Goal: Information Seeking & Learning: Learn about a topic

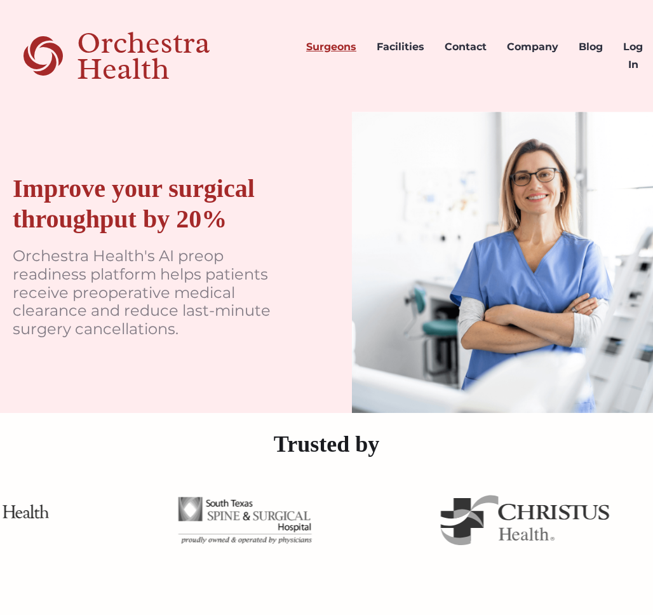
click at [337, 43] on link "Surgeons" at bounding box center [331, 55] width 70 height 61
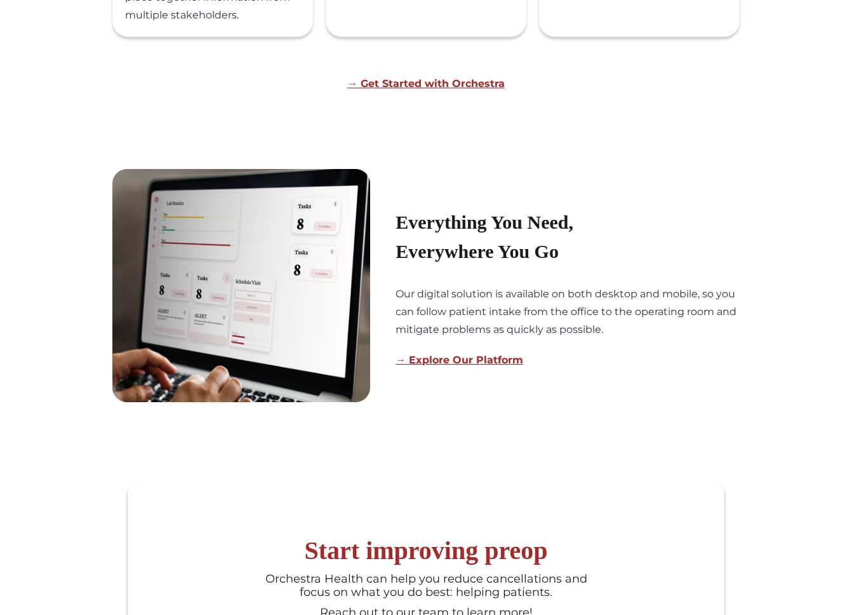
scroll to position [829, 0]
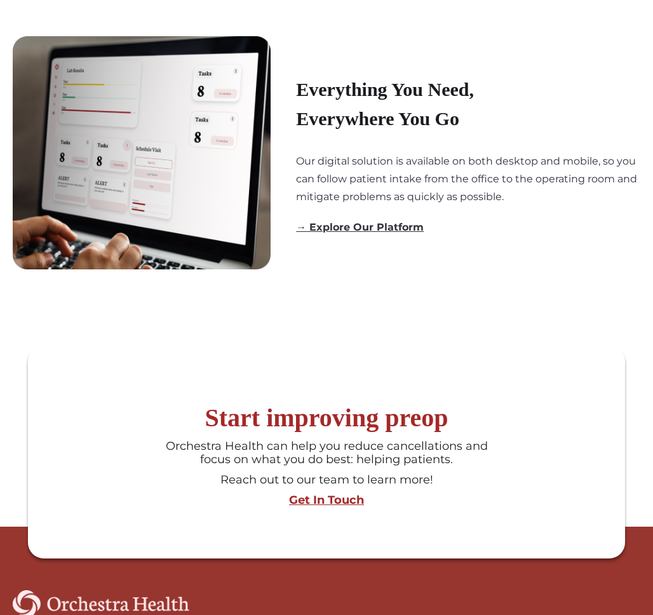
click at [349, 230] on link "→ Explore Our Platform" at bounding box center [360, 227] width 128 height 12
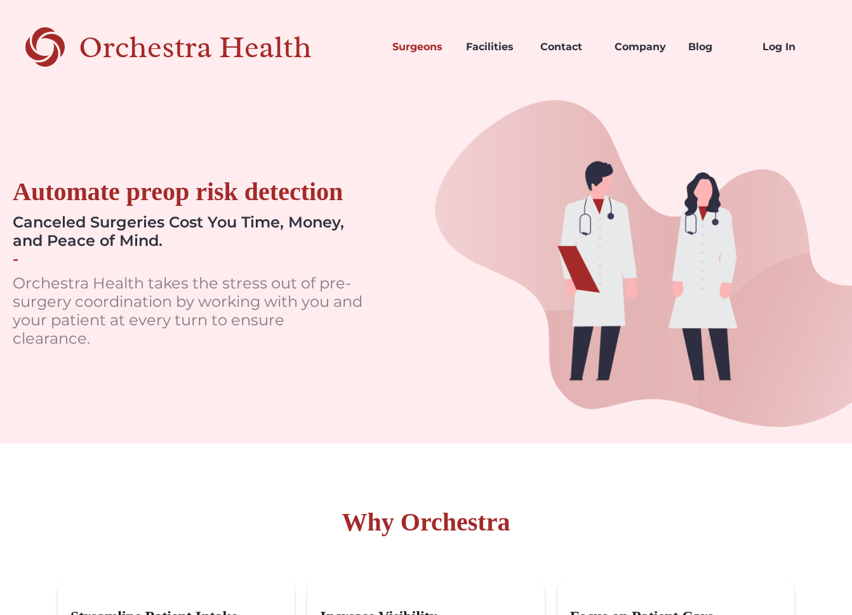
scroll to position [0, 0]
click at [125, 51] on div "Orchestra Health" at bounding box center [218, 47] width 278 height 26
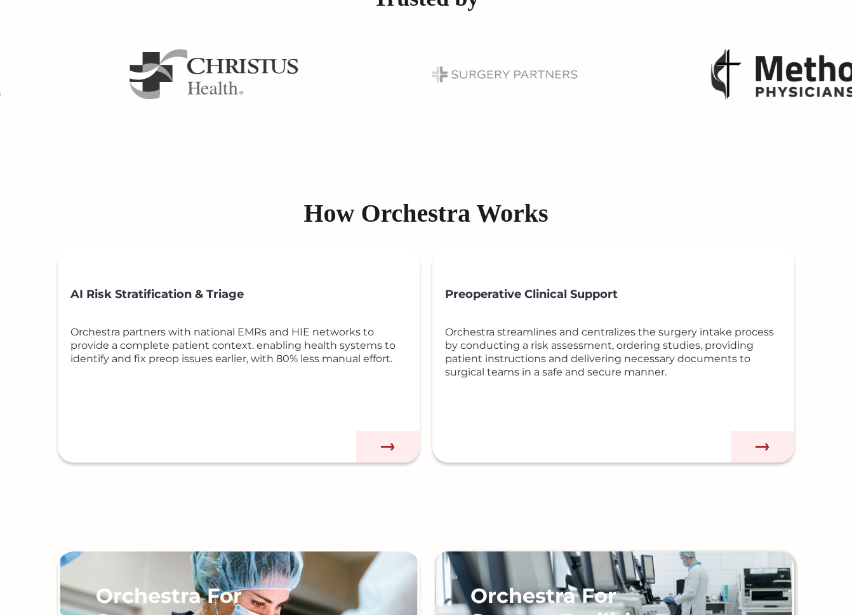
scroll to position [544, 0]
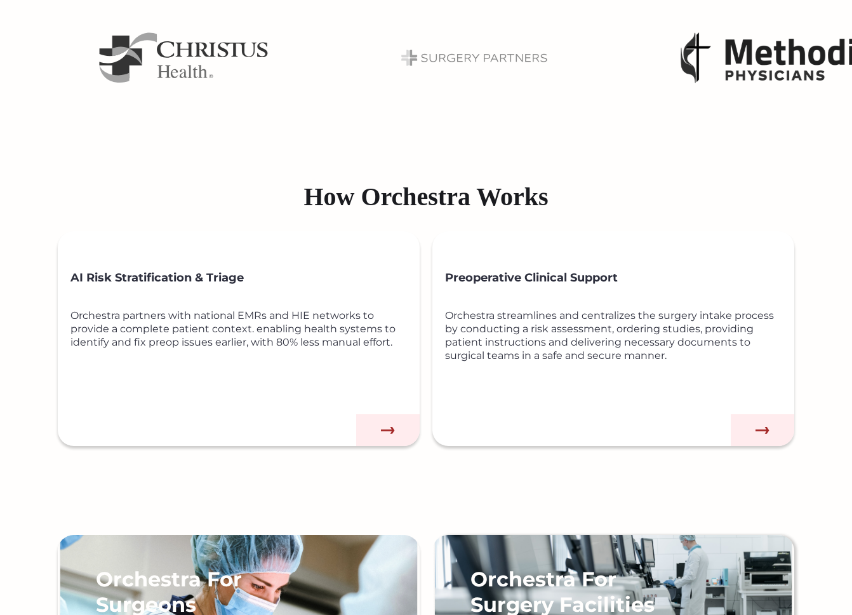
click at [390, 431] on img at bounding box center [388, 430] width 64 height 32
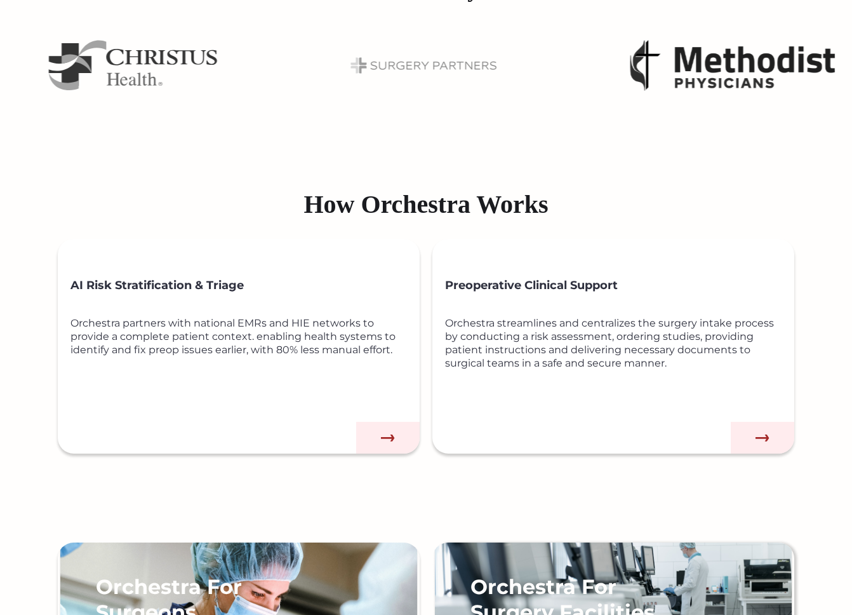
scroll to position [533, 0]
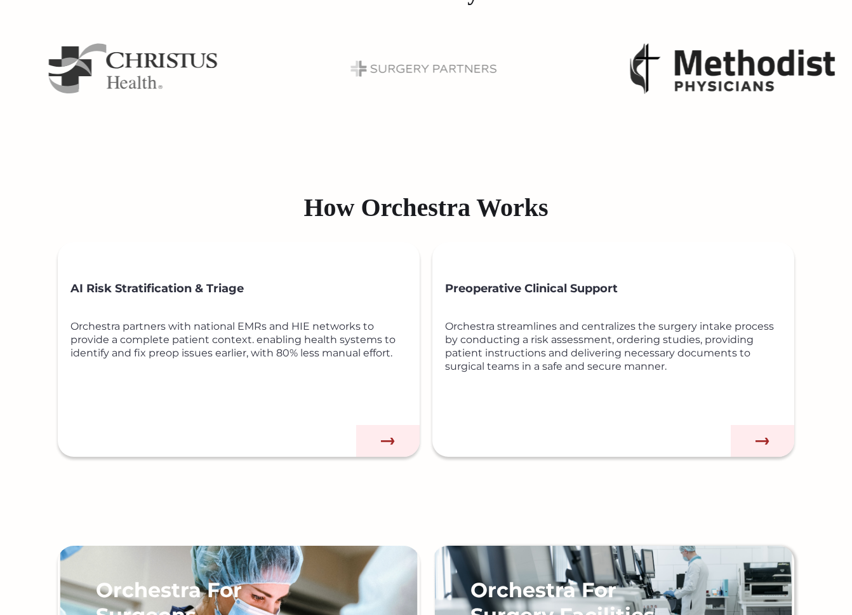
click at [380, 425] on img at bounding box center [388, 441] width 64 height 32
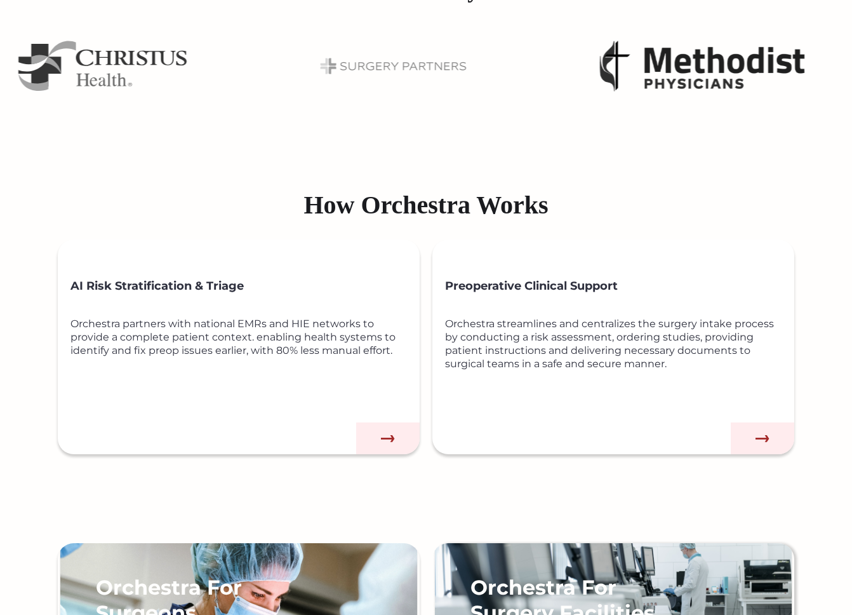
click at [372, 423] on img at bounding box center [388, 438] width 64 height 32
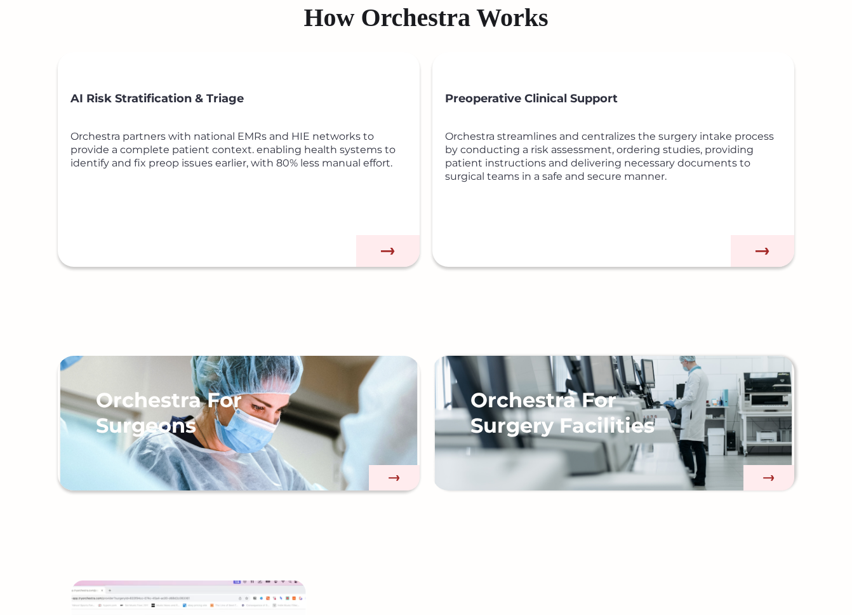
scroll to position [778, 0]
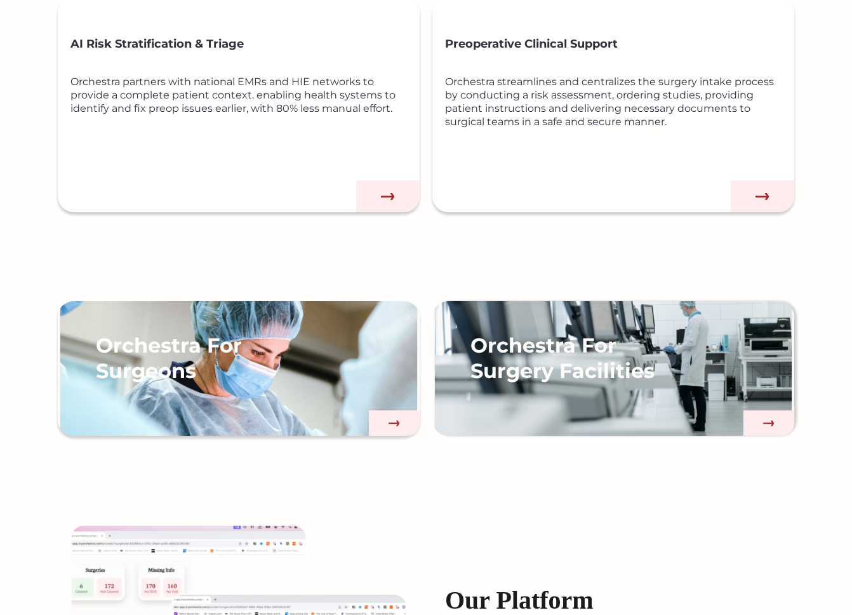
drag, startPoint x: 377, startPoint y: 178, endPoint x: 382, endPoint y: 192, distance: 14.7
click at [377, 178] on div "AI Risk Stratification & Triage Orchestra partners with national EMRs and HIE n…" at bounding box center [244, 117] width 349 height 189
click at [382, 192] on img at bounding box center [388, 196] width 64 height 32
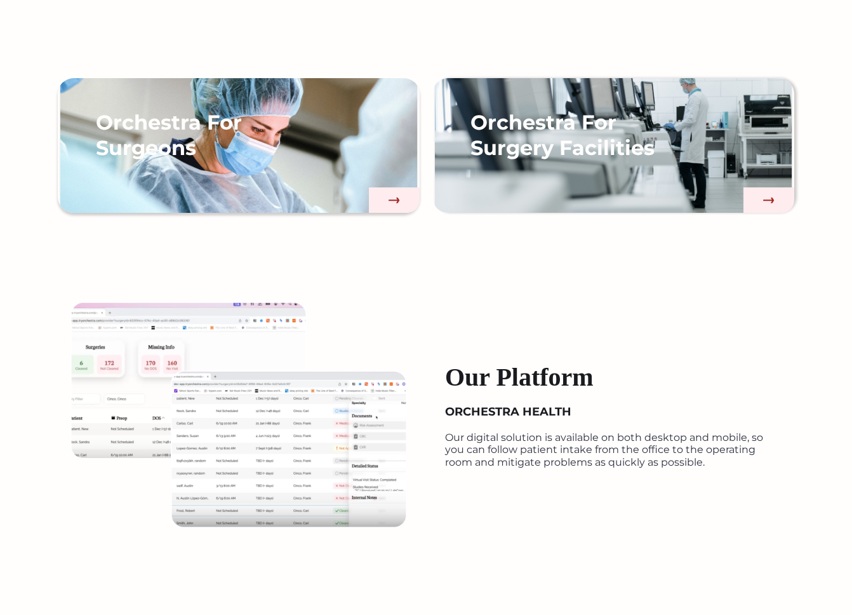
scroll to position [727, 0]
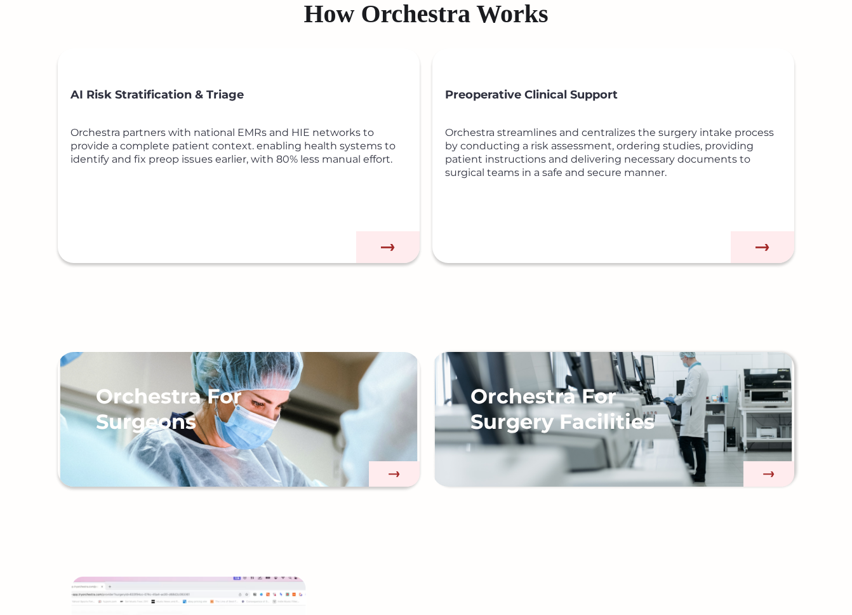
click at [644, 187] on div "Orchestra streamlines and centralizes the surgery intake process by conducting …" at bounding box center [619, 173] width 349 height 95
click at [636, 167] on div "Orchestra streamlines and centralizes the surgery intake process by conducting …" at bounding box center [619, 173] width 349 height 95
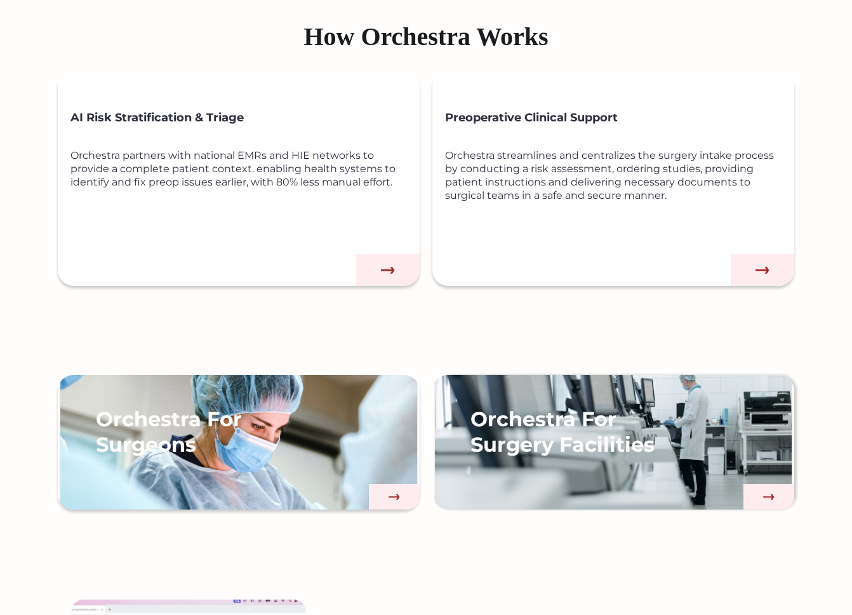
scroll to position [698, 0]
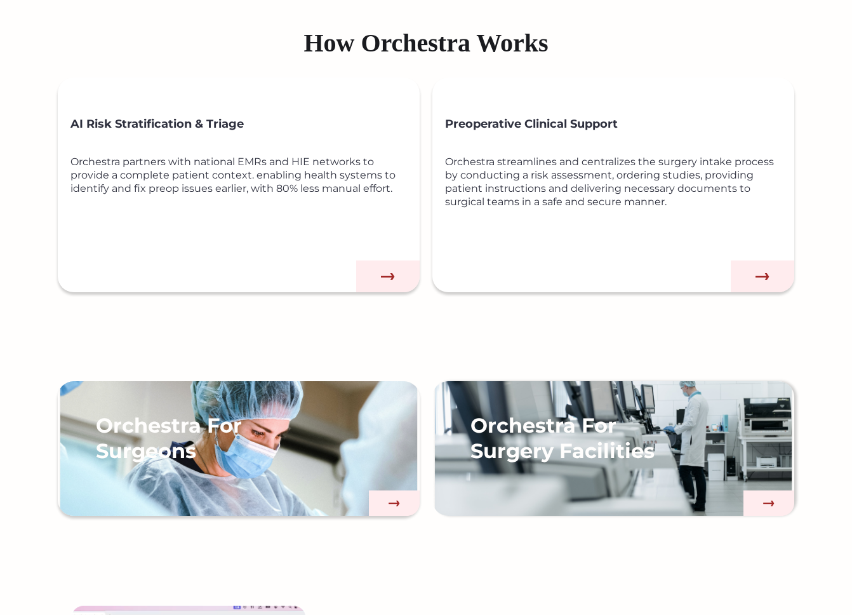
click at [761, 271] on img at bounding box center [763, 276] width 64 height 32
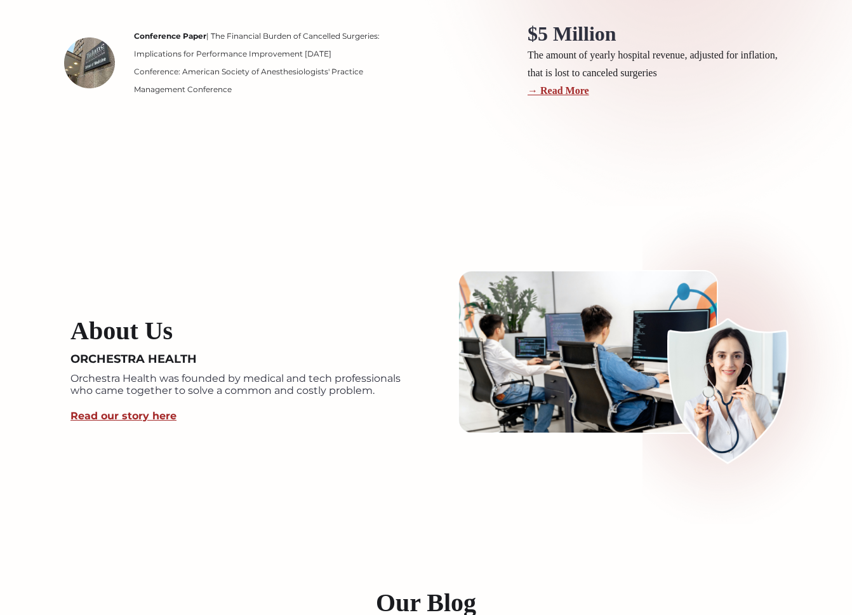
scroll to position [2220, 0]
click at [100, 417] on link "Read our story here" at bounding box center [123, 415] width 106 height 12
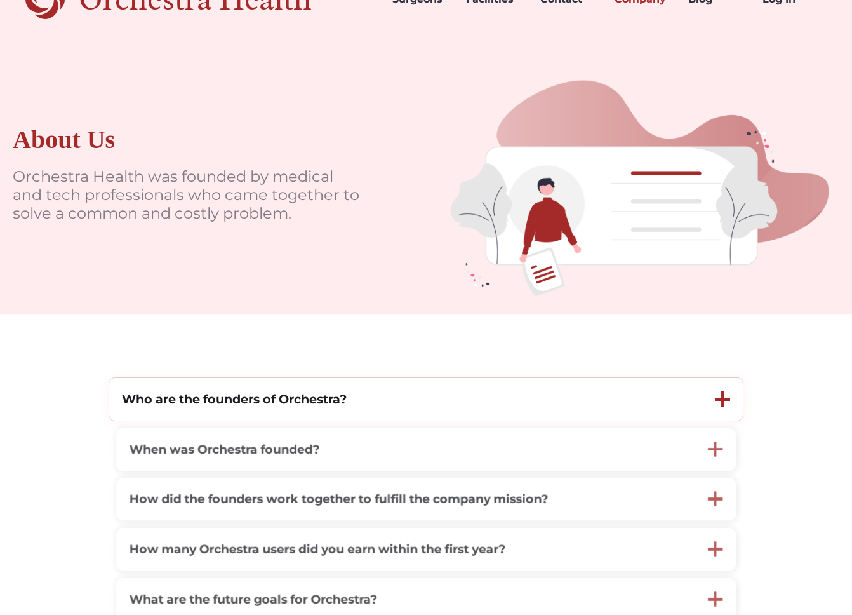
scroll to position [196, 0]
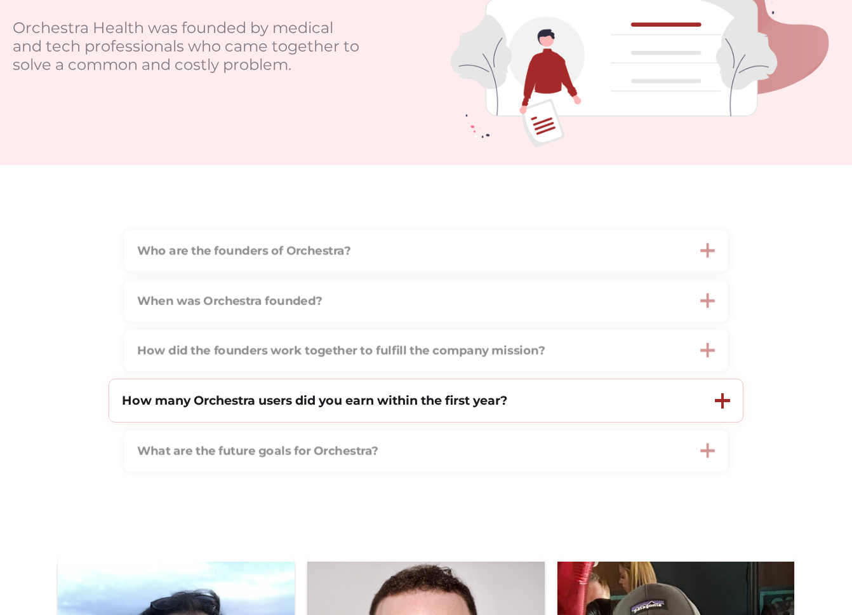
click at [359, 393] on strong "How many Orchestra users did you earn within the first year?" at bounding box center [314, 399] width 385 height 15
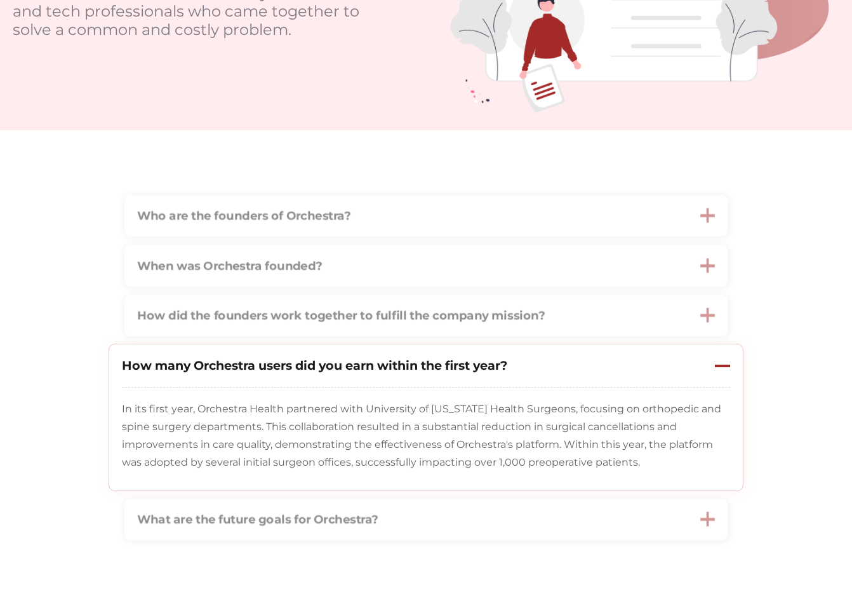
scroll to position [243, 0]
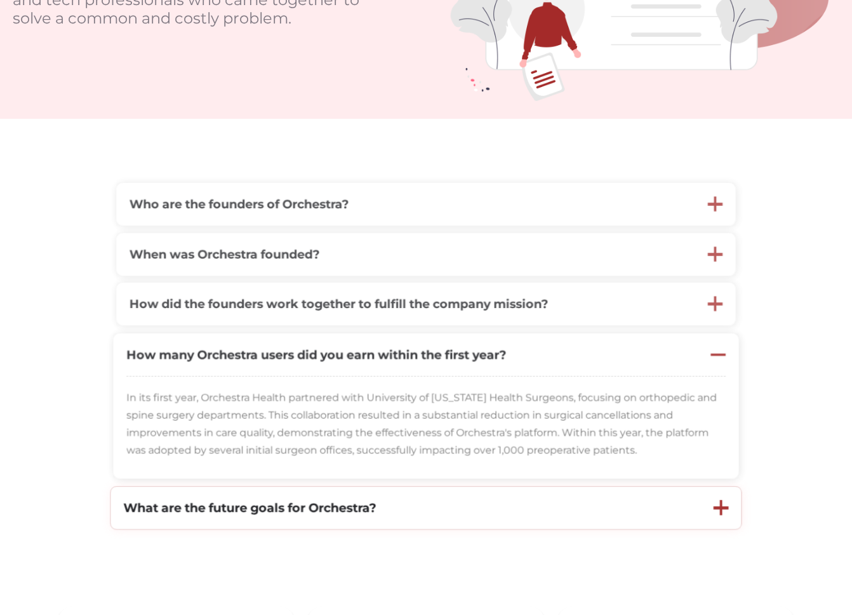
click at [377, 490] on div "What are the future goals for Orchestra?" at bounding box center [405, 507] width 590 height 43
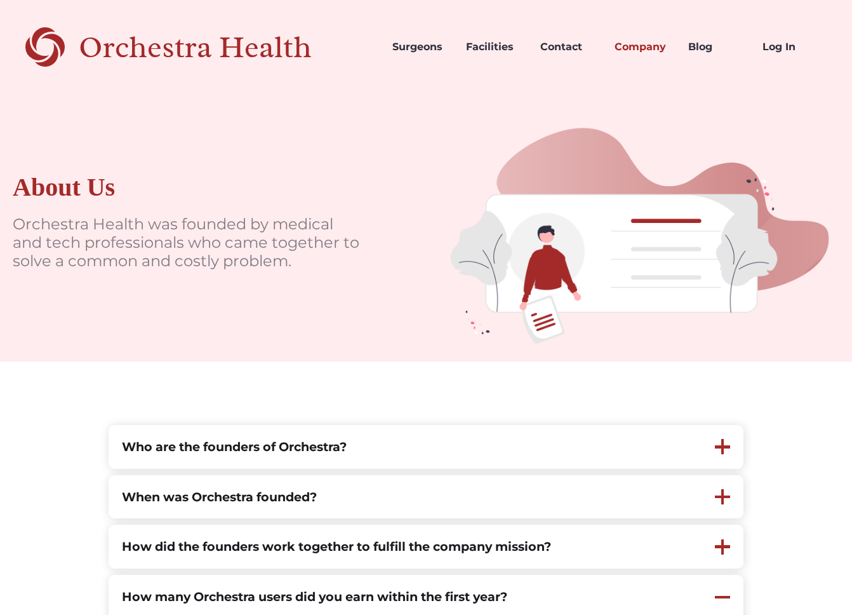
scroll to position [1, 0]
click at [568, 48] on link "Contact" at bounding box center [567, 46] width 74 height 43
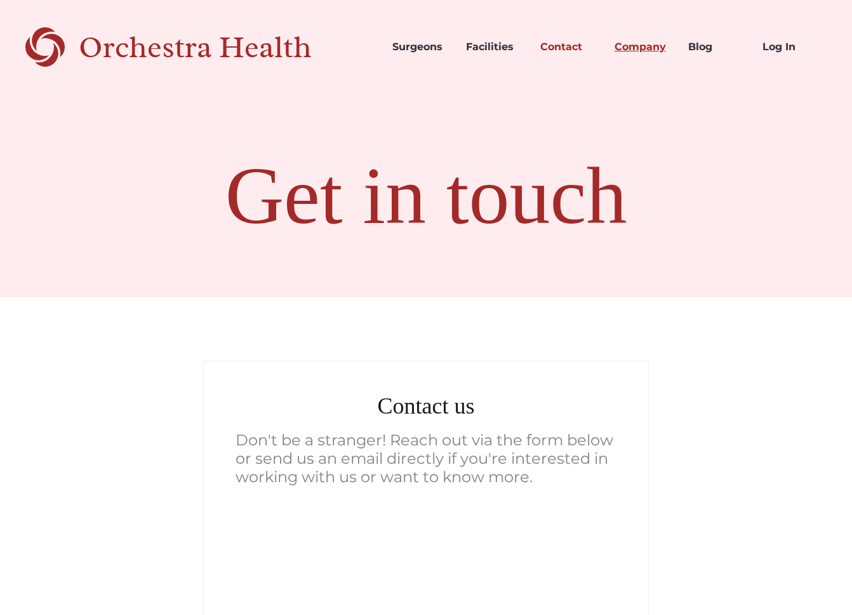
click at [625, 45] on link "Company" at bounding box center [642, 46] width 74 height 43
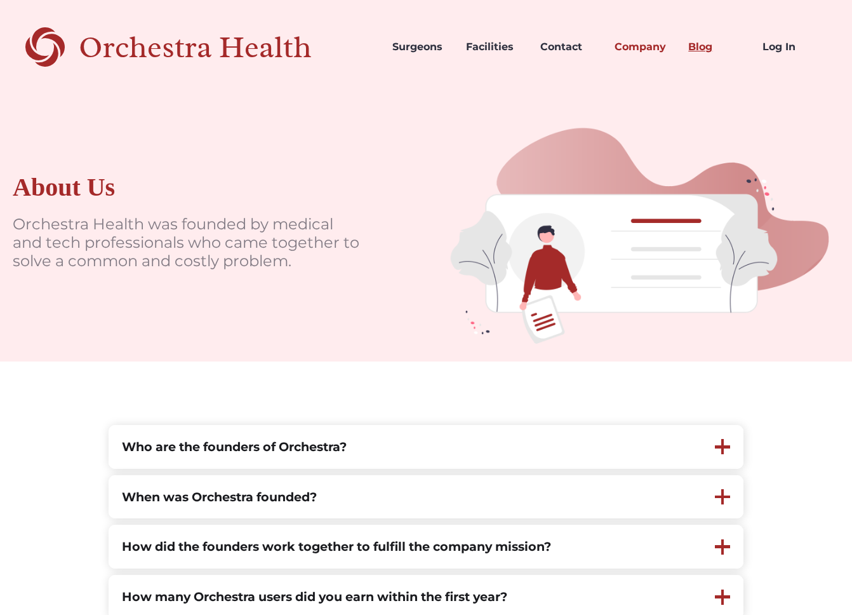
click at [698, 45] on link "Blog" at bounding box center [715, 46] width 74 height 43
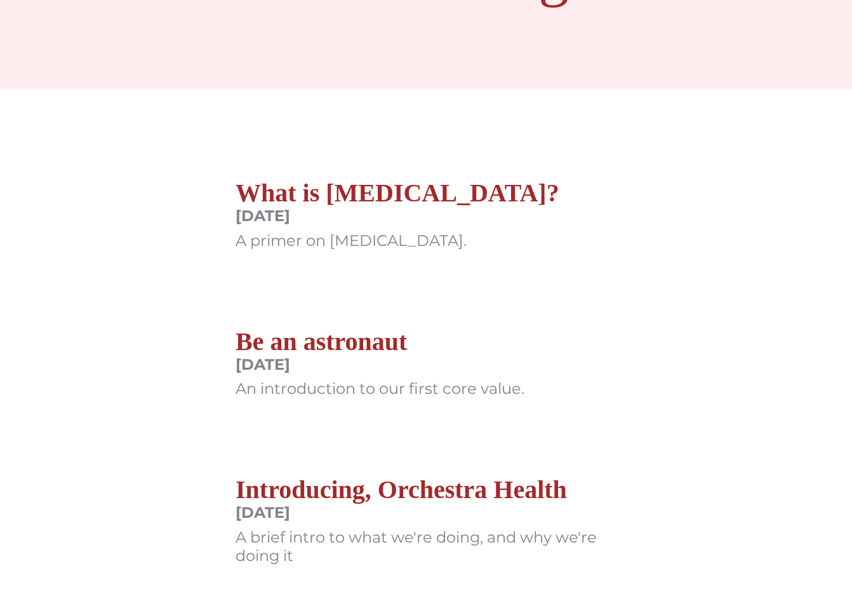
scroll to position [356, 0]
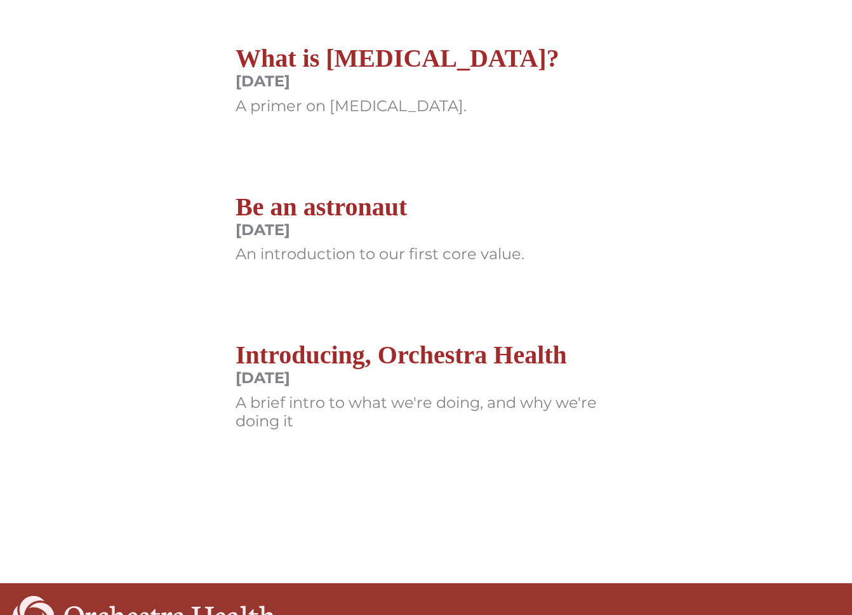
click at [456, 348] on h2 "Introducing, Orchestra Health" at bounding box center [426, 355] width 381 height 30
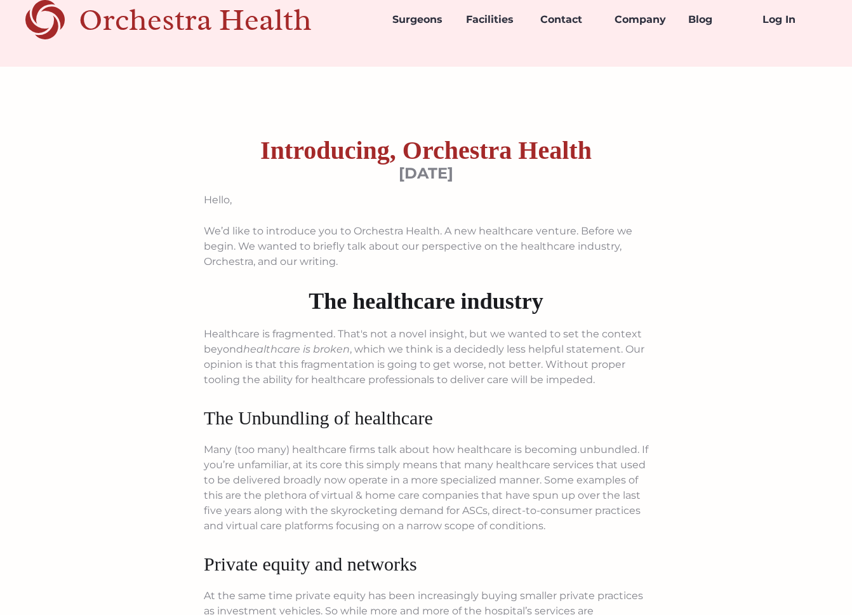
scroll to position [29, 1]
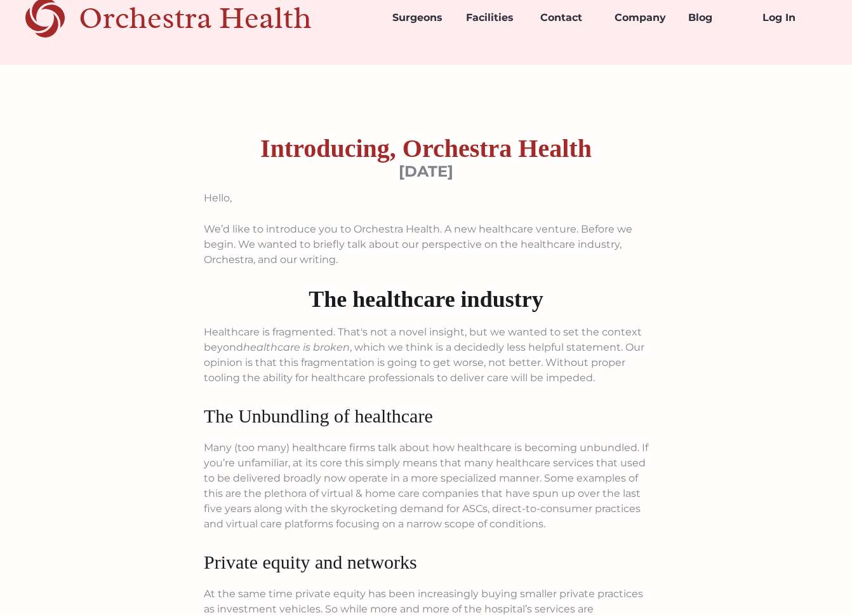
click at [533, 328] on p "Healthcare is fragmented. That's not a novel insight, but we wanted to set the …" at bounding box center [426, 354] width 445 height 61
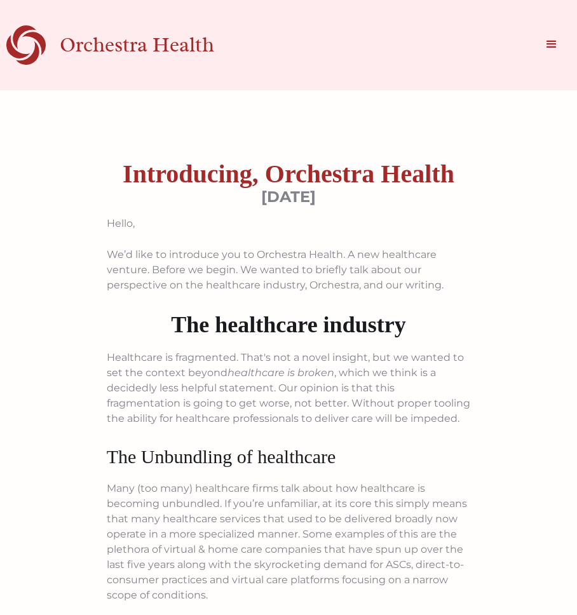
scroll to position [0, 0]
click at [537, 47] on div "menu" at bounding box center [551, 44] width 38 height 38
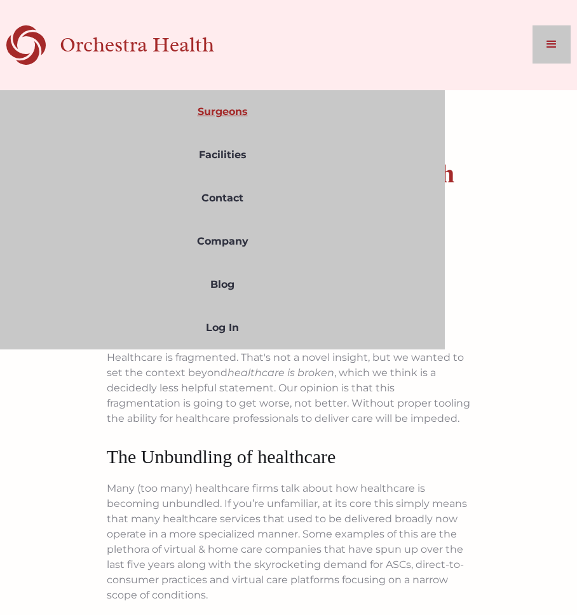
click at [246, 104] on link "Surgeons" at bounding box center [222, 111] width 445 height 43
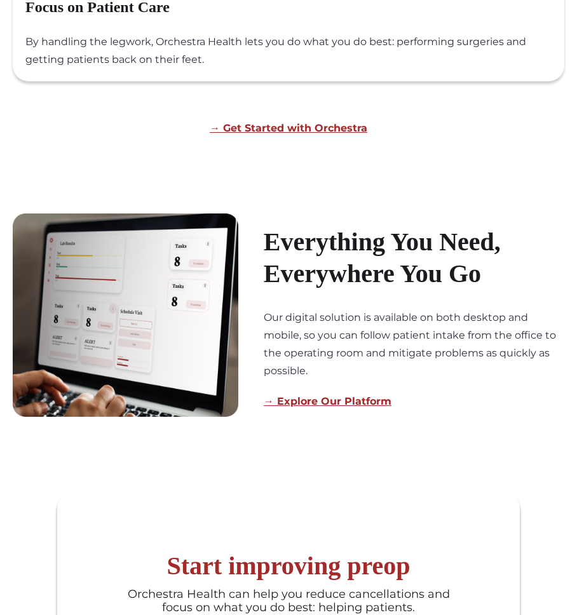
scroll to position [1153, 0]
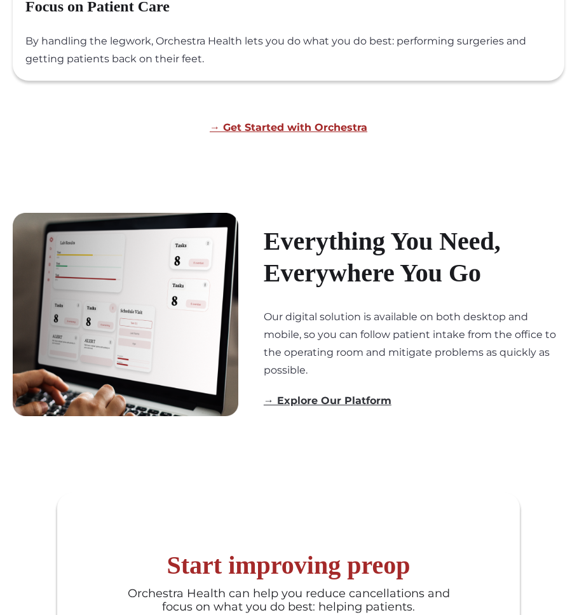
click at [347, 394] on link "→ Explore Our Platform" at bounding box center [328, 400] width 128 height 12
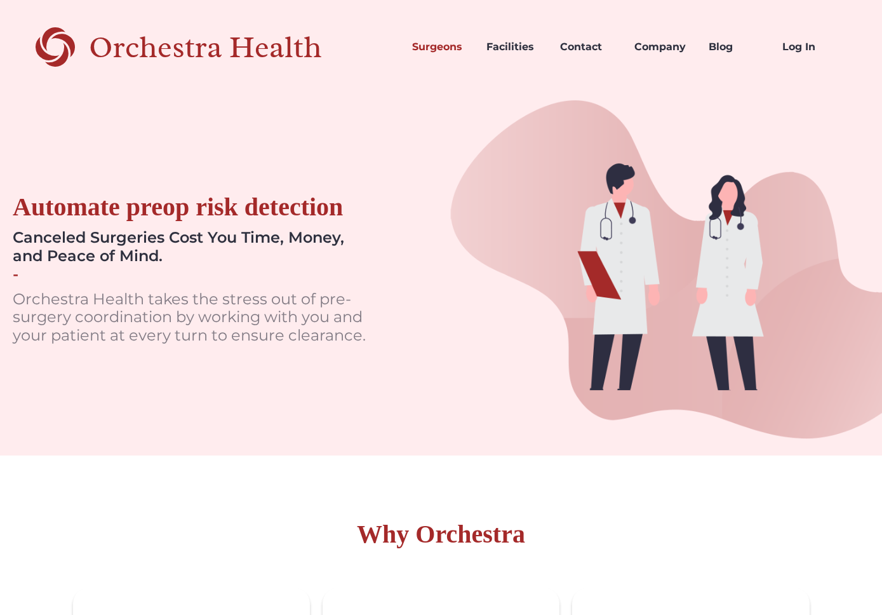
scroll to position [-1, 0]
click at [234, 57] on div "Orchestra Health" at bounding box center [228, 47] width 278 height 26
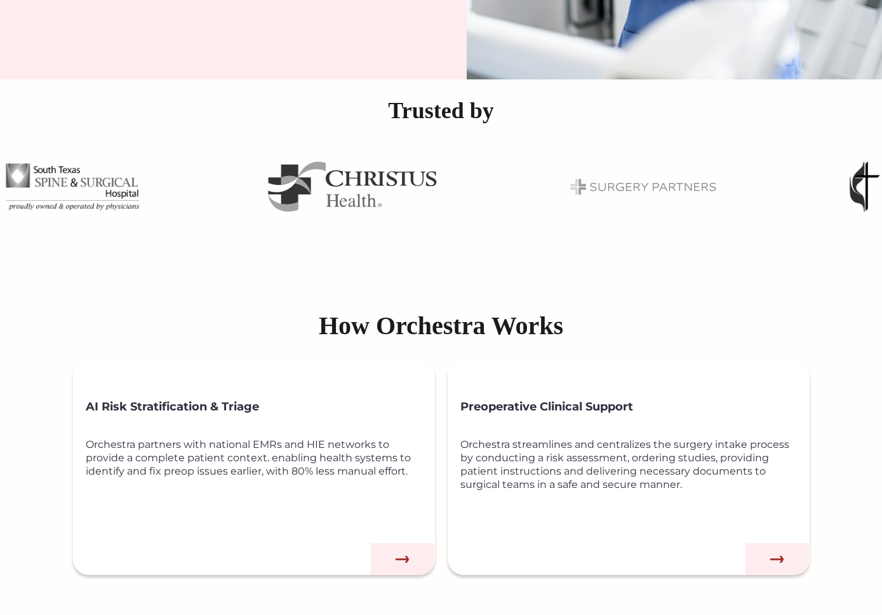
scroll to position [546, 0]
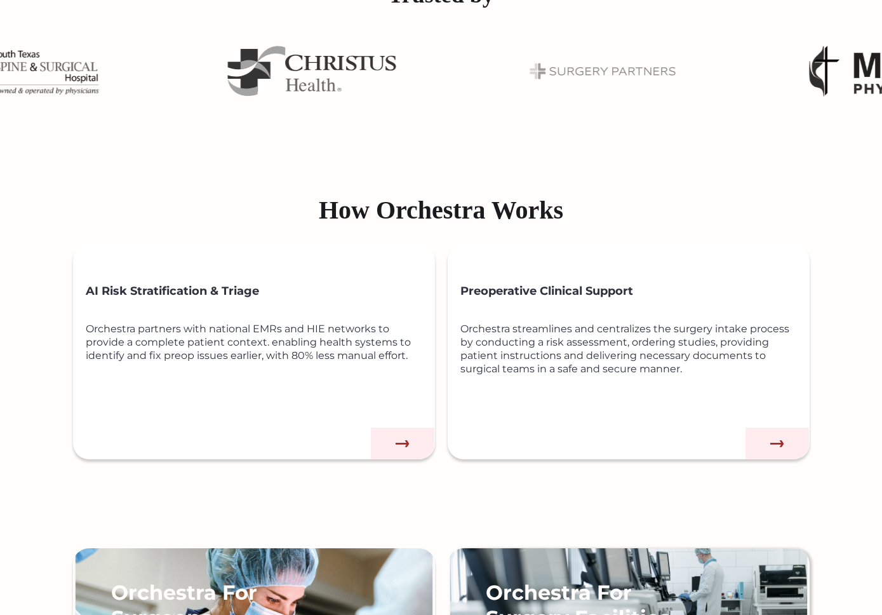
click at [354, 330] on div "Orchestra partners with national EMRs and HIE networks to provide a complete pa…" at bounding box center [260, 369] width 349 height 95
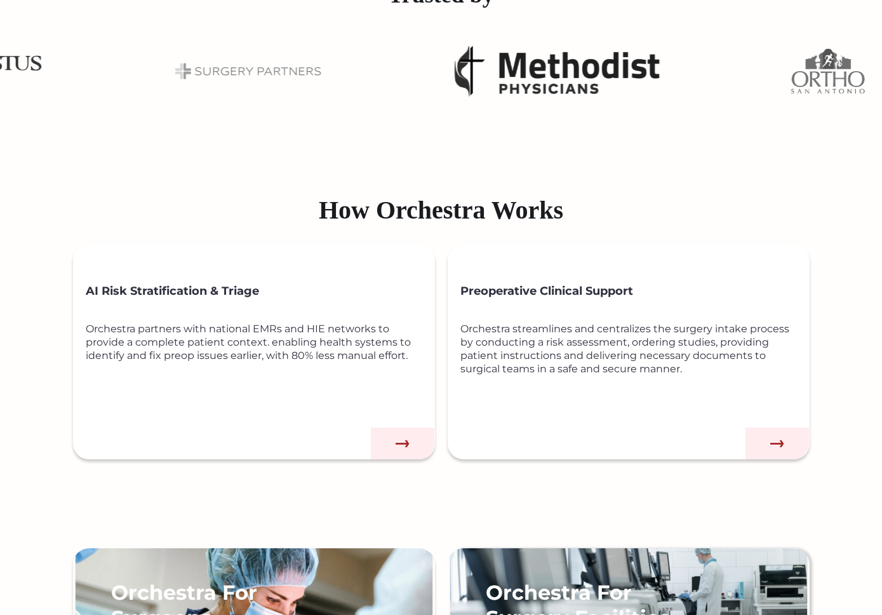
click at [777, 434] on img at bounding box center [778, 443] width 64 height 32
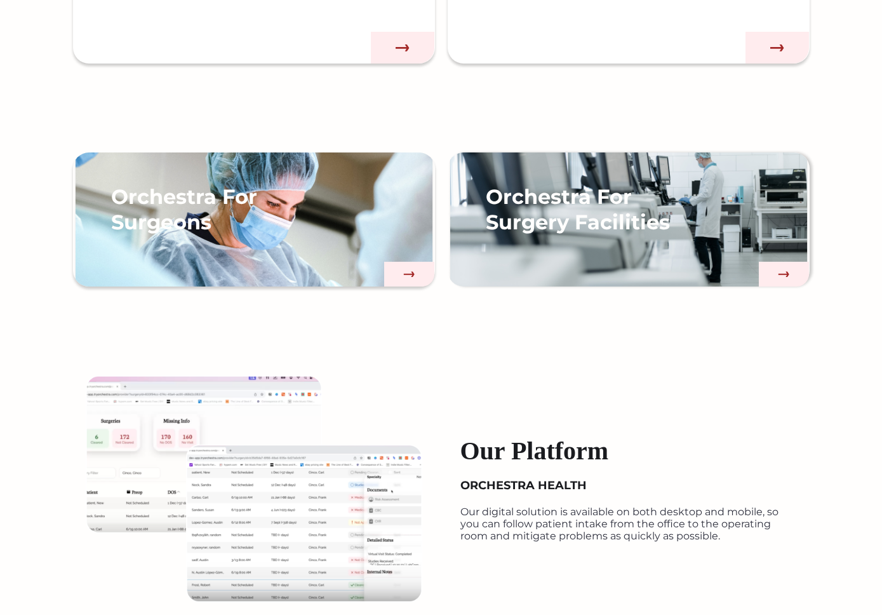
scroll to position [942, 1]
click at [394, 252] on div "Orchestra For Surgeons" at bounding box center [254, 232] width 362 height 109
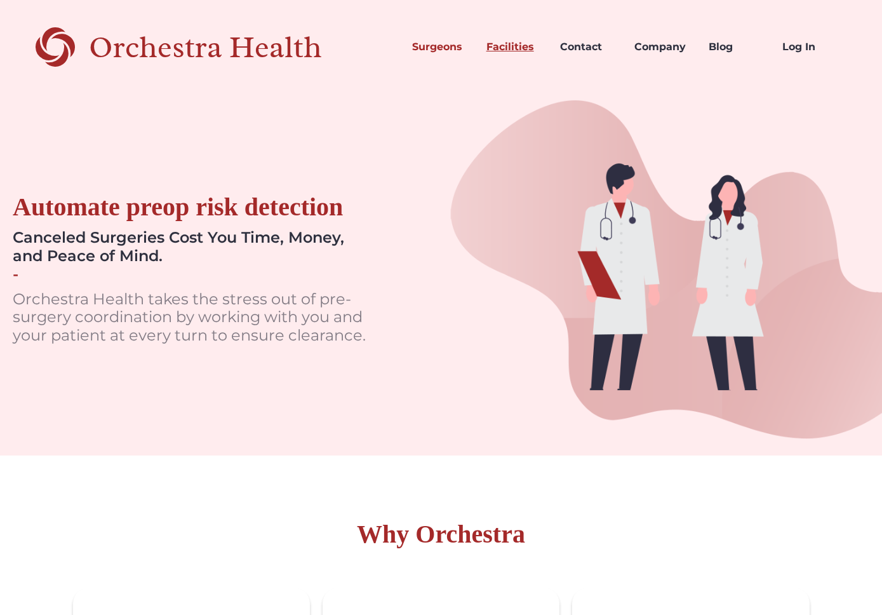
click at [512, 47] on link "Facilities" at bounding box center [513, 46] width 74 height 43
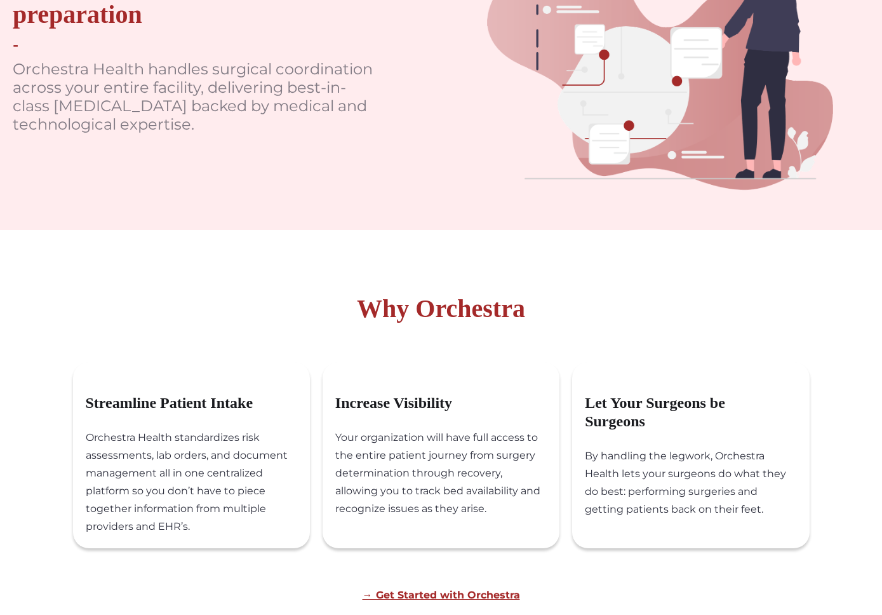
scroll to position [255, 0]
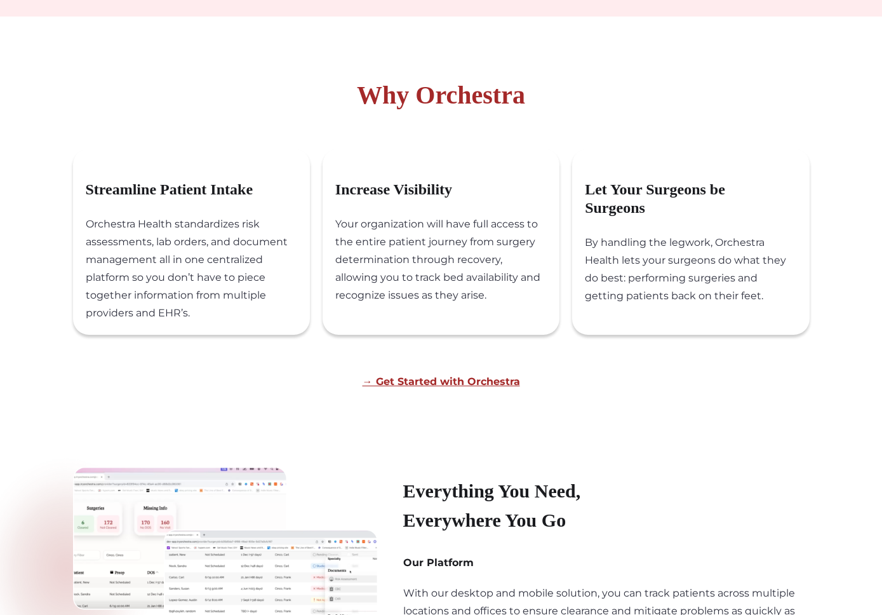
click at [171, 229] on div "Orchestra Health standardizes risk assessments, lab orders, and document manage…" at bounding box center [198, 274] width 224 height 119
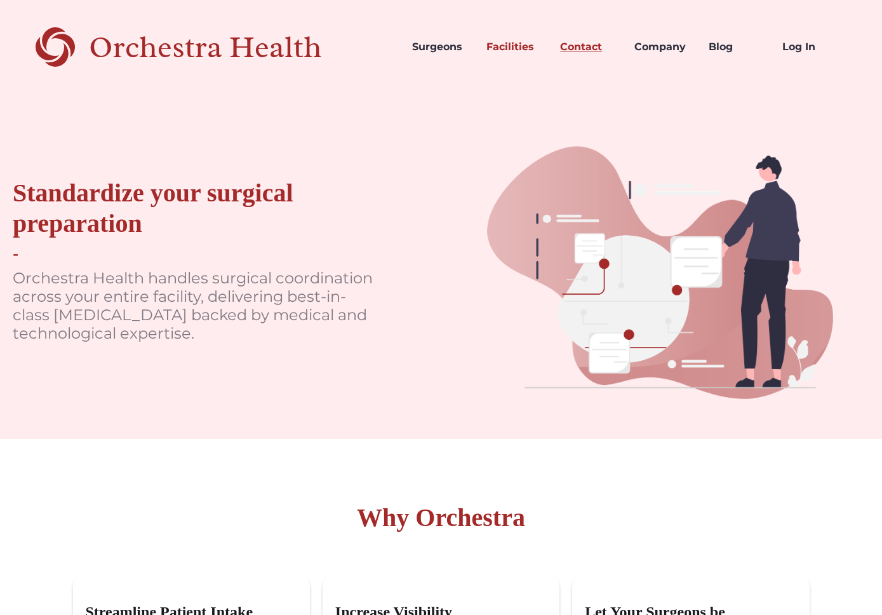
scroll to position [0, 0]
click at [579, 43] on link "Contact" at bounding box center [587, 46] width 74 height 43
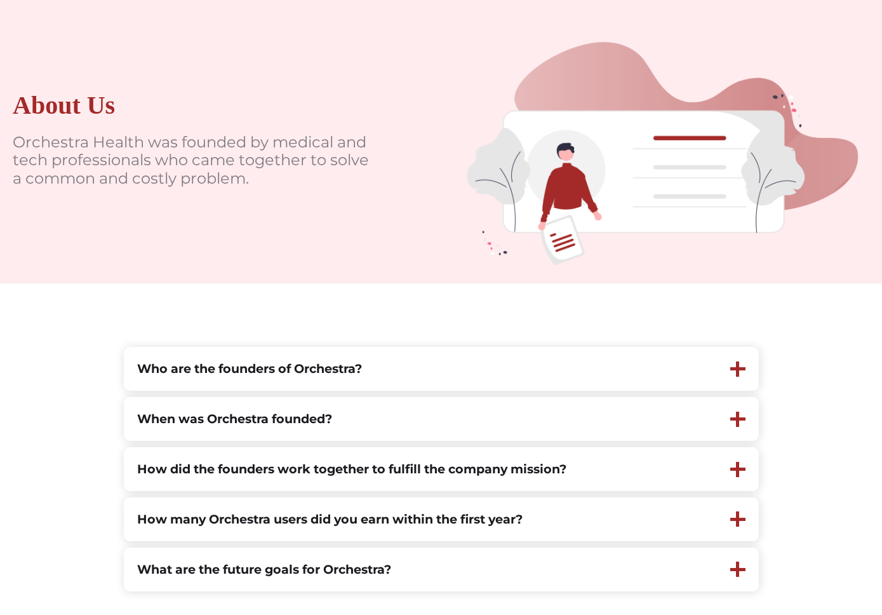
scroll to position [118, 0]
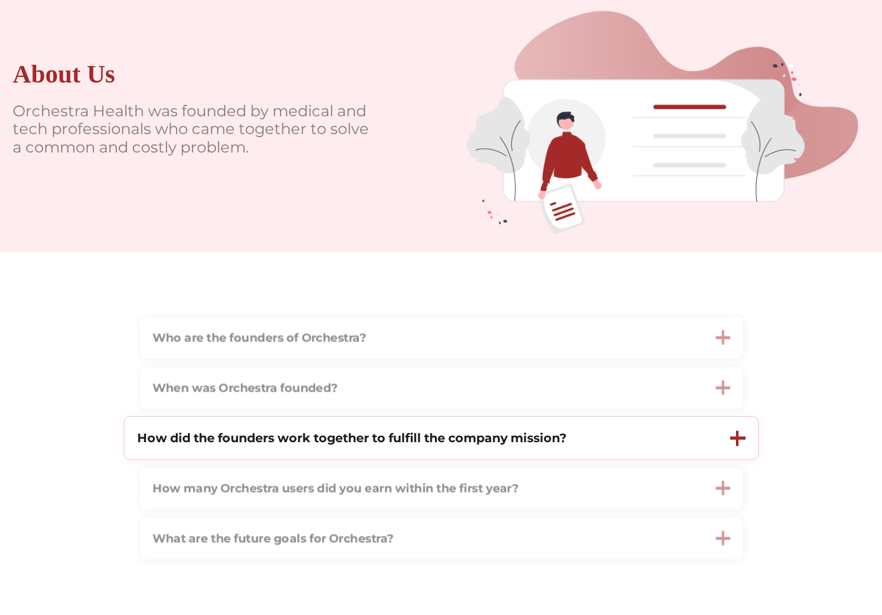
click at [456, 430] on strong "How did the founders work together to fulfill the company mission?" at bounding box center [351, 437] width 429 height 15
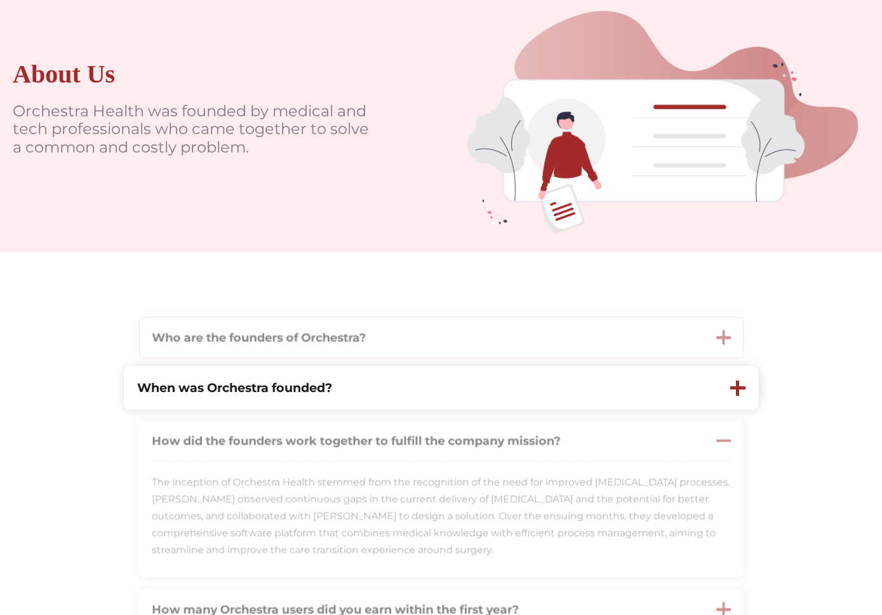
click at [468, 358] on div "Who are the founders of Orchestra?" at bounding box center [421, 338] width 565 height 41
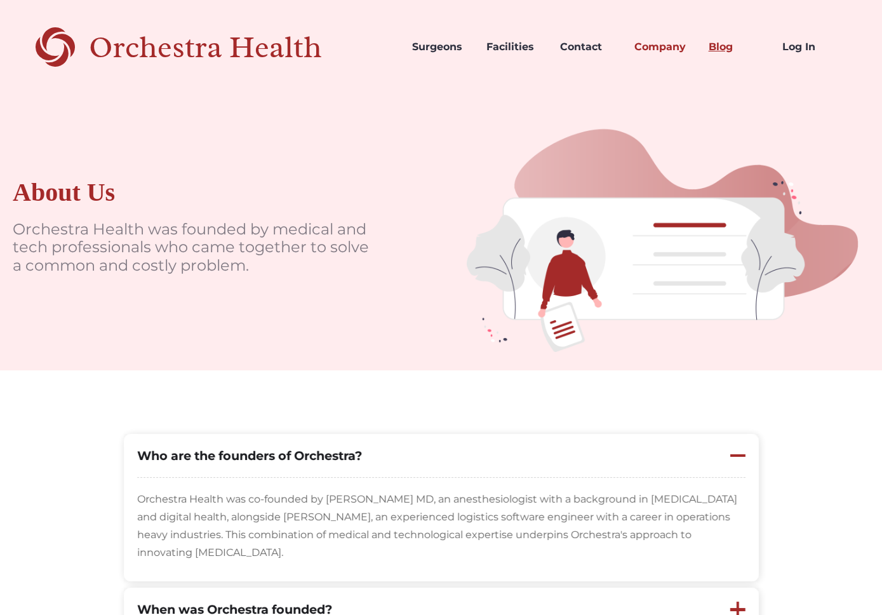
scroll to position [0, 0]
click at [728, 55] on link "Blog" at bounding box center [736, 46] width 74 height 43
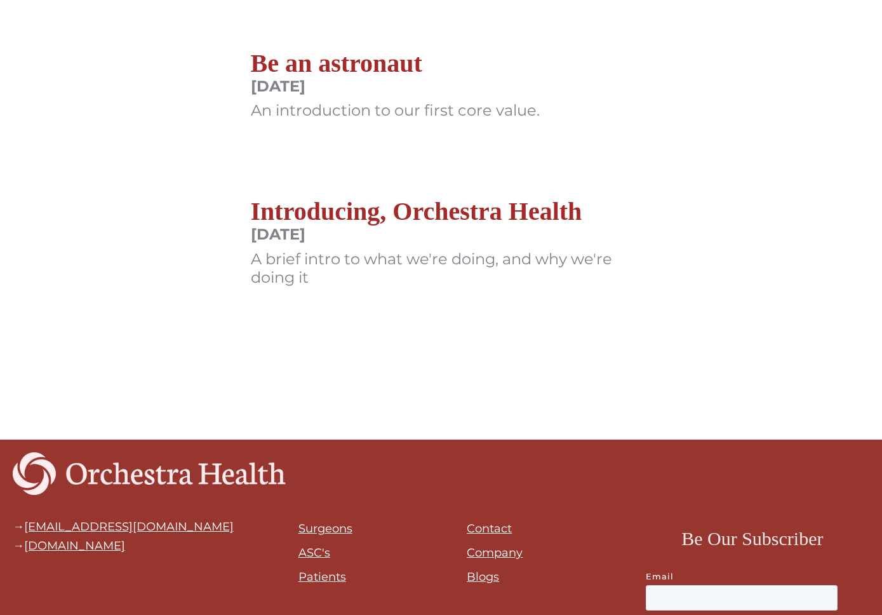
scroll to position [499, 0]
click at [359, 60] on h2 "Be an astronaut" at bounding box center [395, 63] width 289 height 30
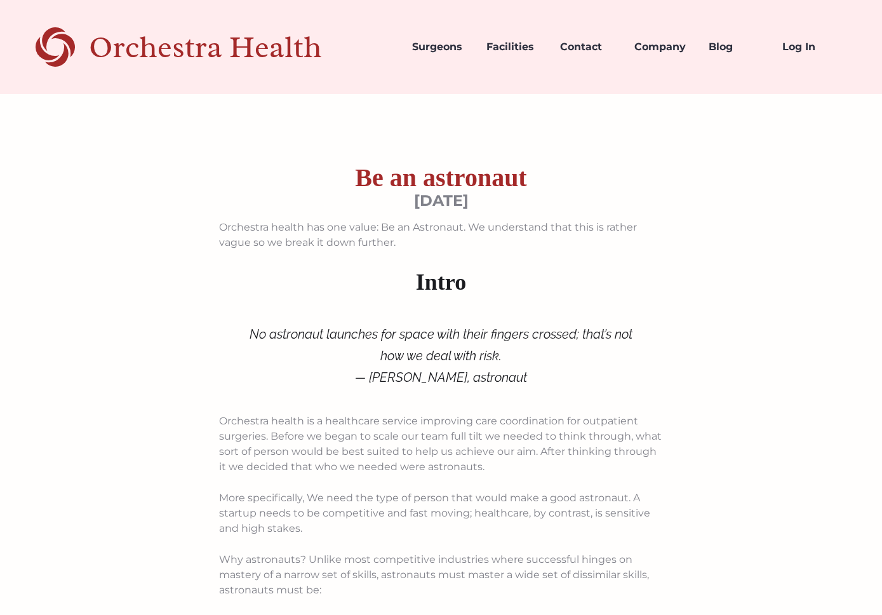
click at [139, 46] on div "Orchestra Health" at bounding box center [228, 47] width 278 height 26
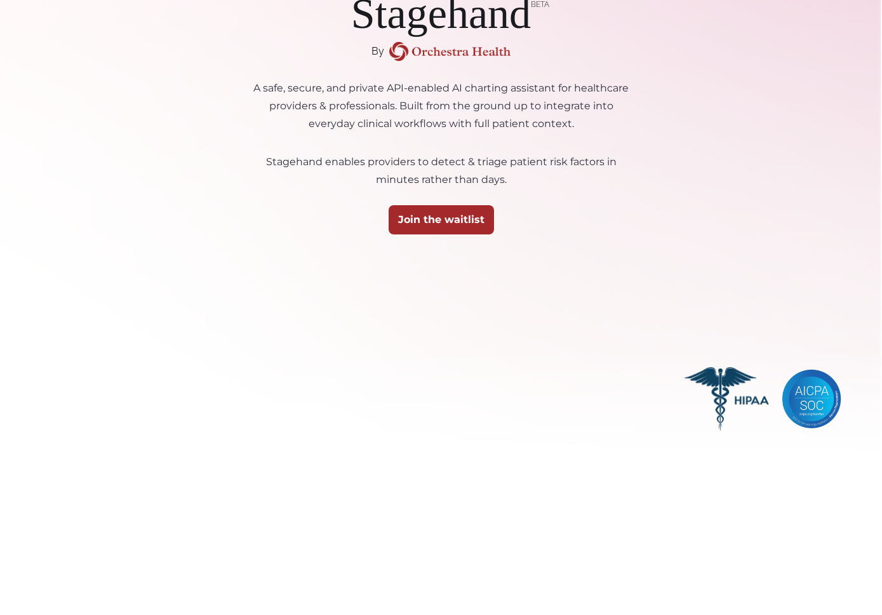
scroll to position [165, 0]
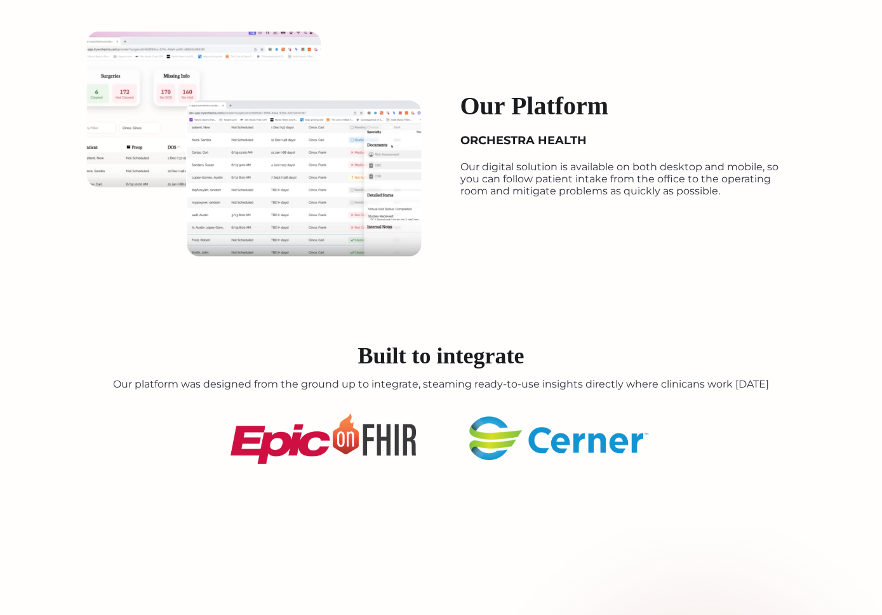
scroll to position [1287, 0]
click at [259, 136] on img at bounding box center [254, 143] width 337 height 227
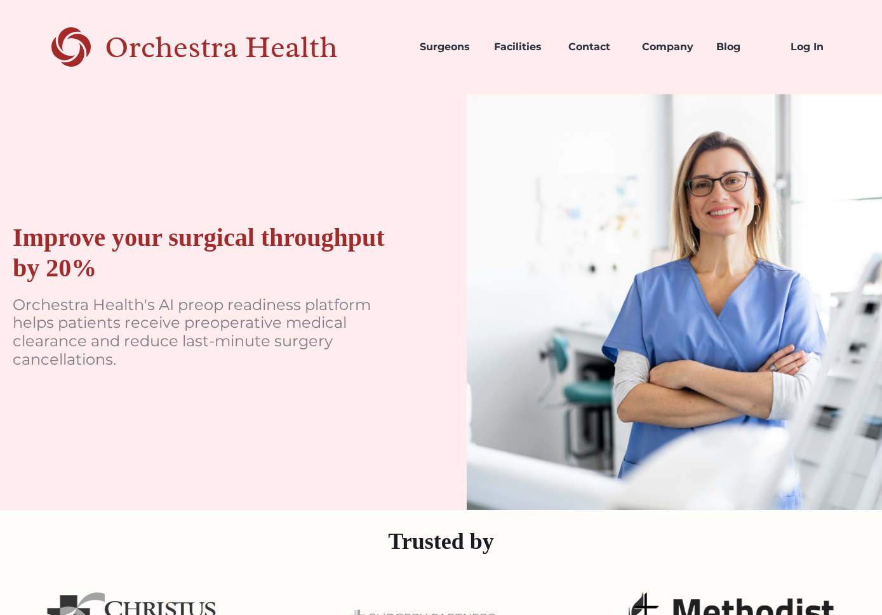
scroll to position [0, 0]
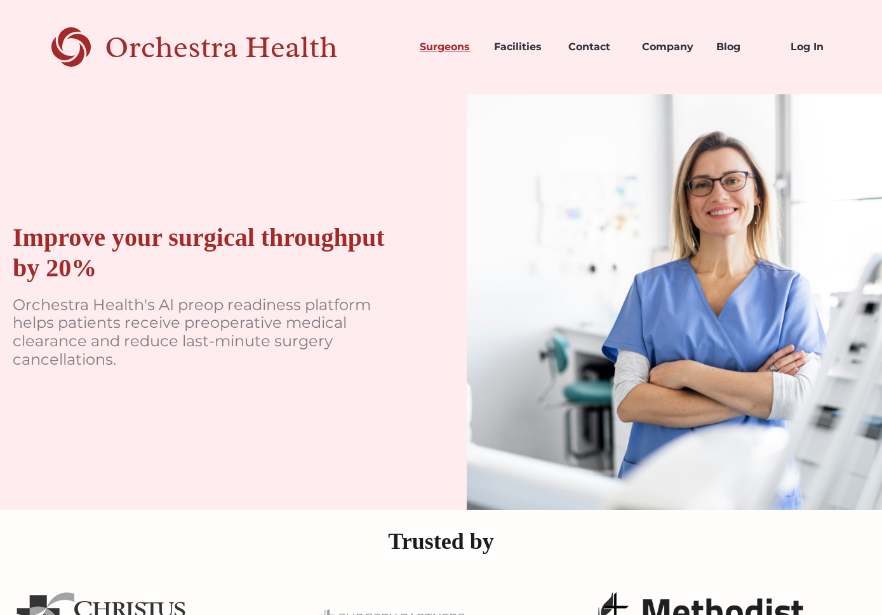
click at [460, 46] on link "Surgeons" at bounding box center [447, 46] width 74 height 43
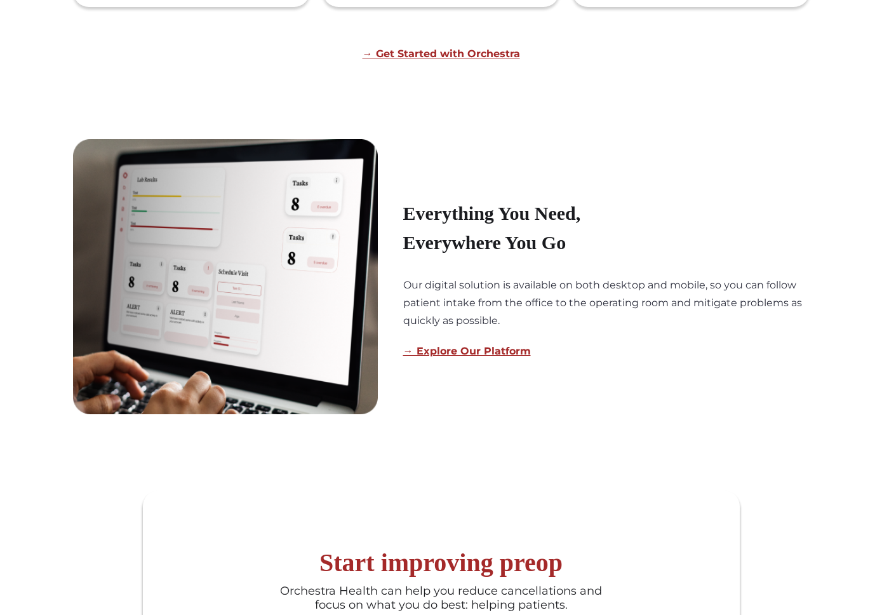
scroll to position [728, 0]
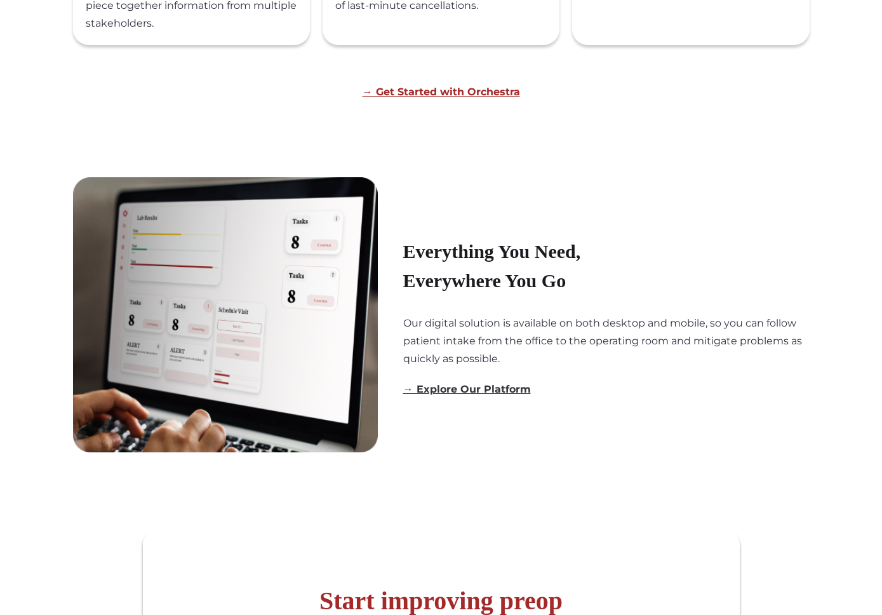
click at [504, 387] on link "→ Explore Our Platform" at bounding box center [467, 389] width 128 height 12
